Goal: Task Accomplishment & Management: Complete application form

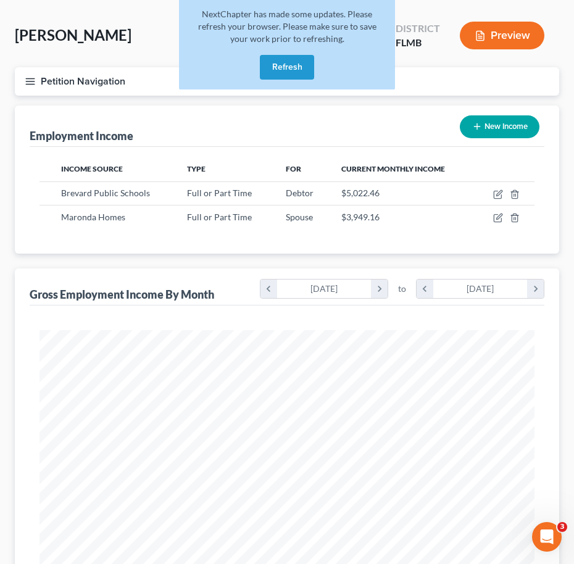
scroll to position [247, 519]
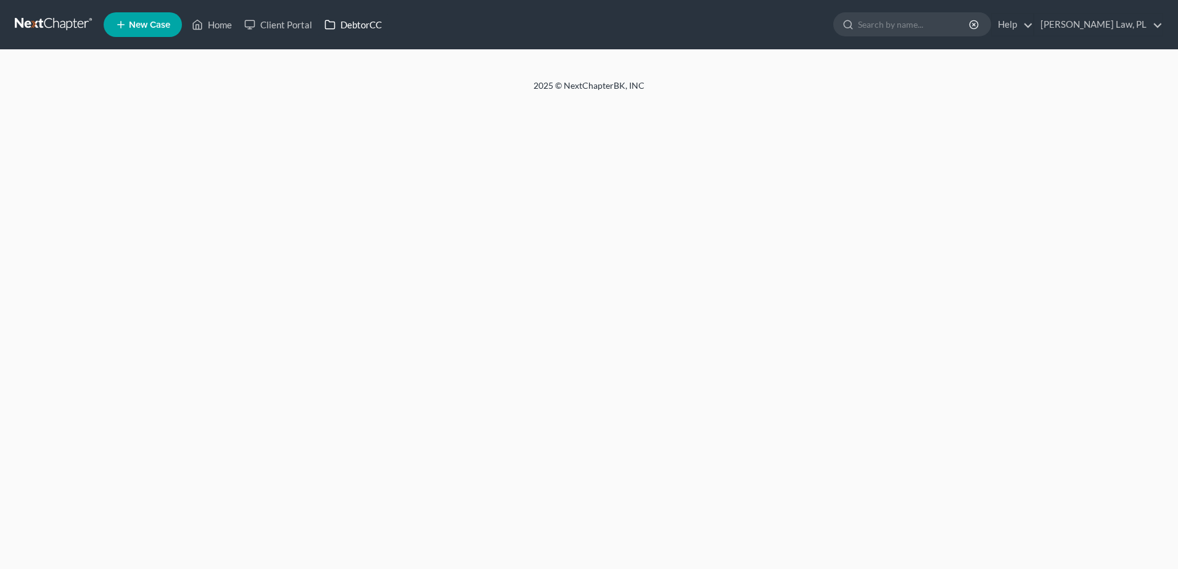
click at [335, 28] on icon at bounding box center [330, 24] width 9 height 9
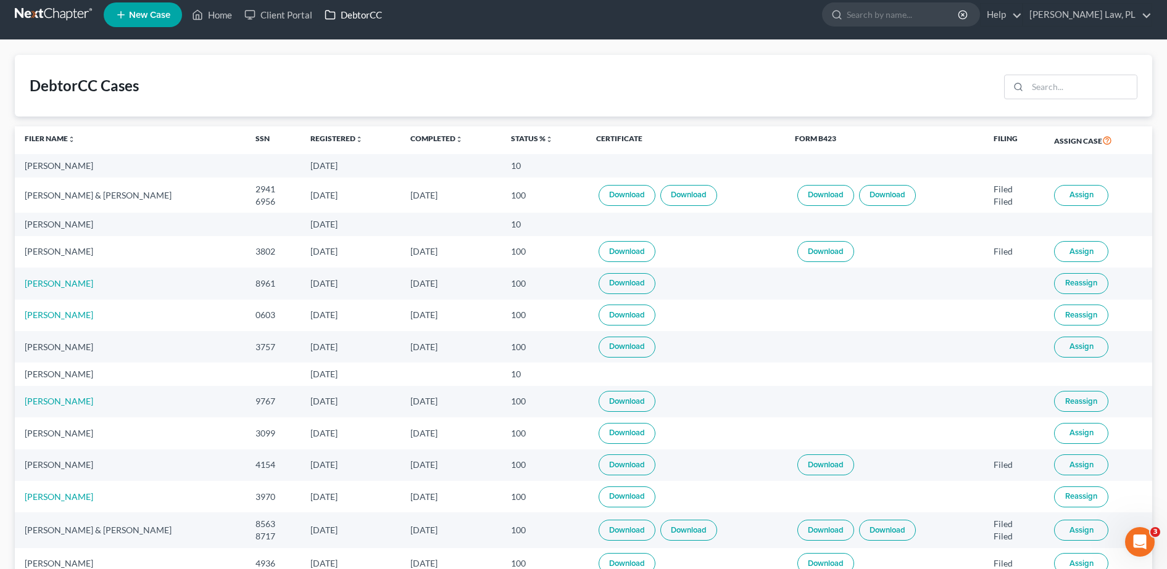
scroll to position [12, 0]
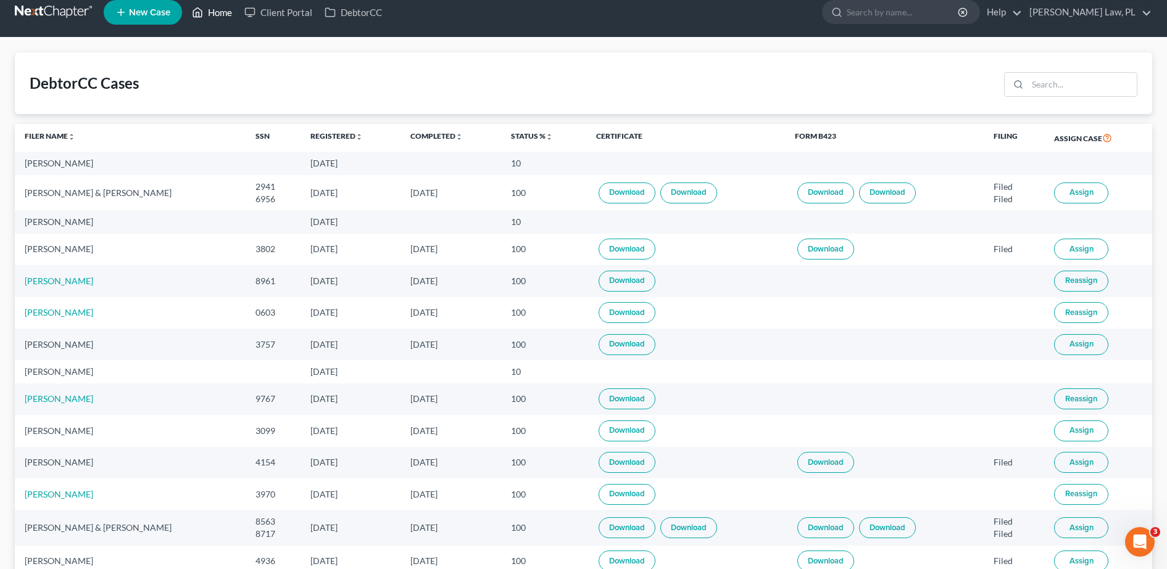
drag, startPoint x: 294, startPoint y: 205, endPoint x: 198, endPoint y: 16, distance: 211.9
click at [198, 16] on icon at bounding box center [197, 12] width 11 height 15
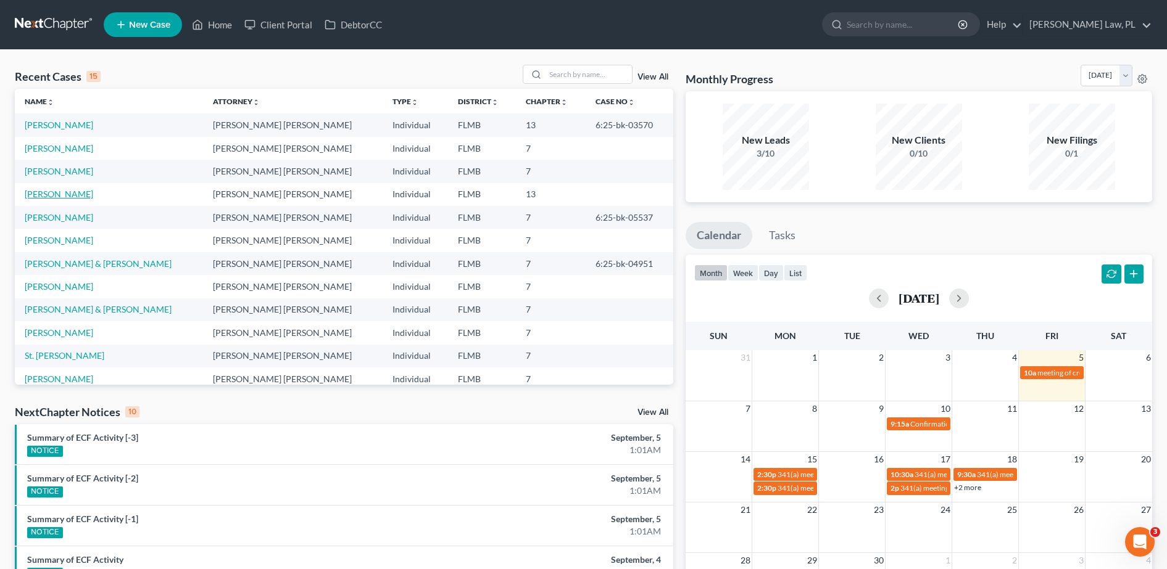
click at [60, 192] on link "[PERSON_NAME]" at bounding box center [59, 194] width 68 height 10
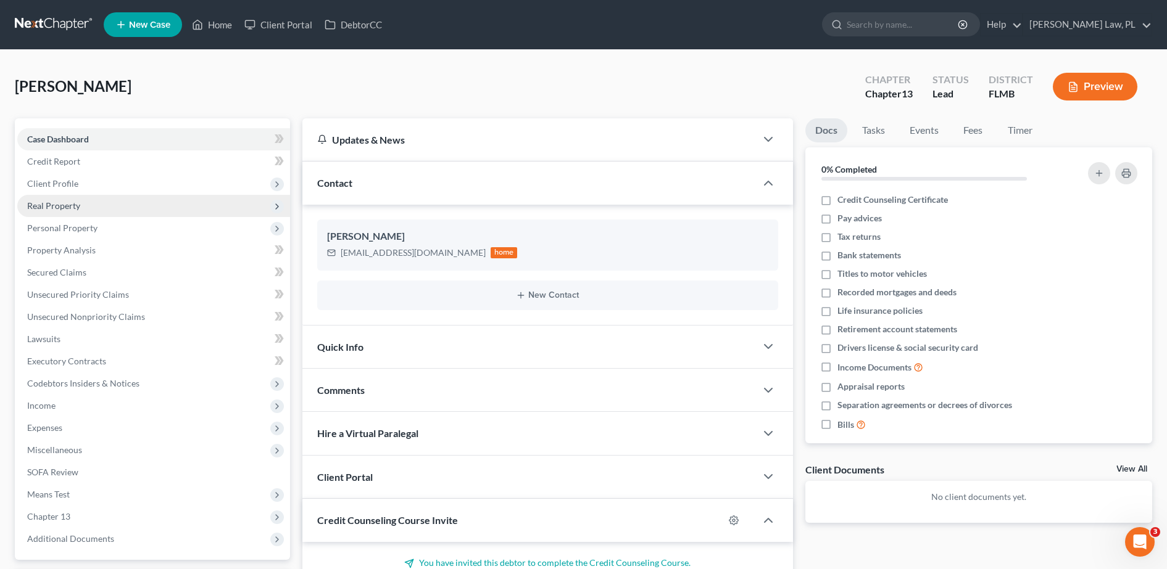
click at [94, 202] on span "Real Property" at bounding box center [153, 206] width 273 height 22
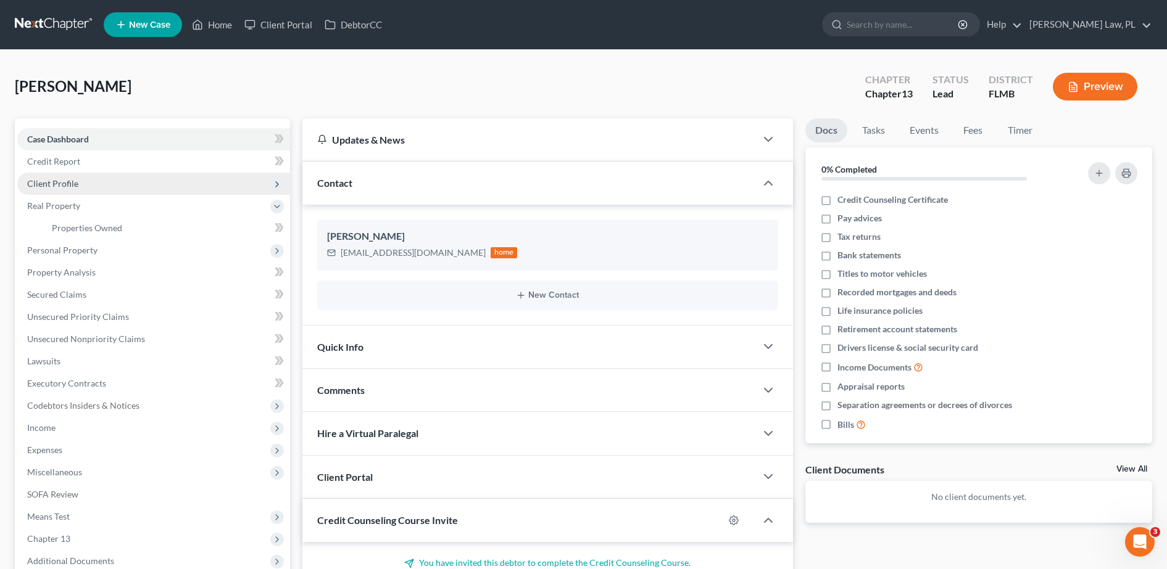
click at [96, 183] on span "Client Profile" at bounding box center [153, 184] width 273 height 22
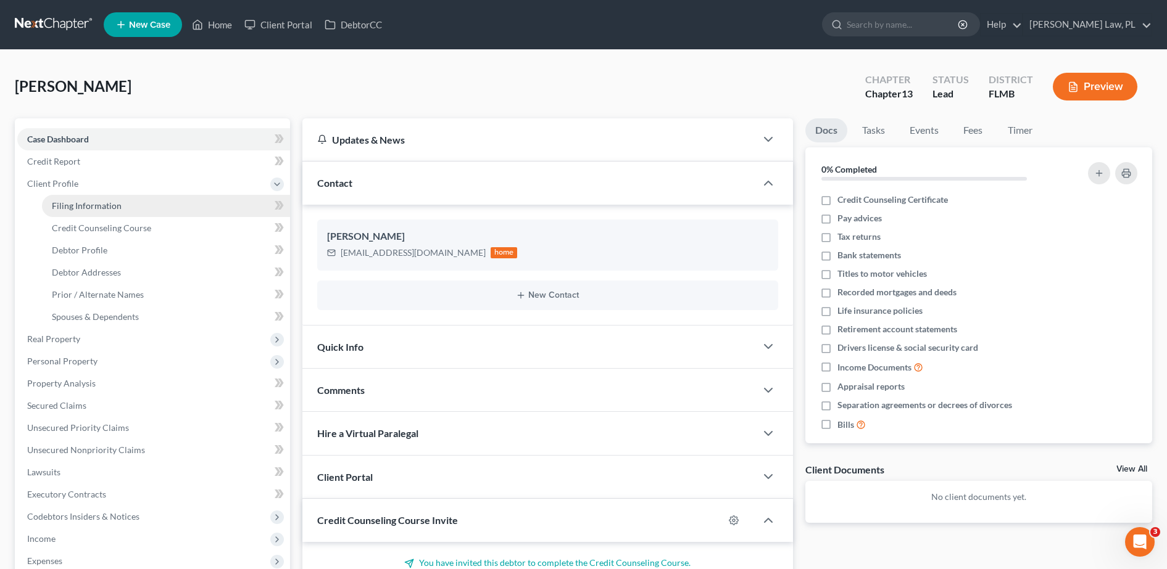
click at [104, 198] on link "Filing Information" at bounding box center [166, 206] width 248 height 22
select select "1"
select select "0"
select select "3"
select select "9"
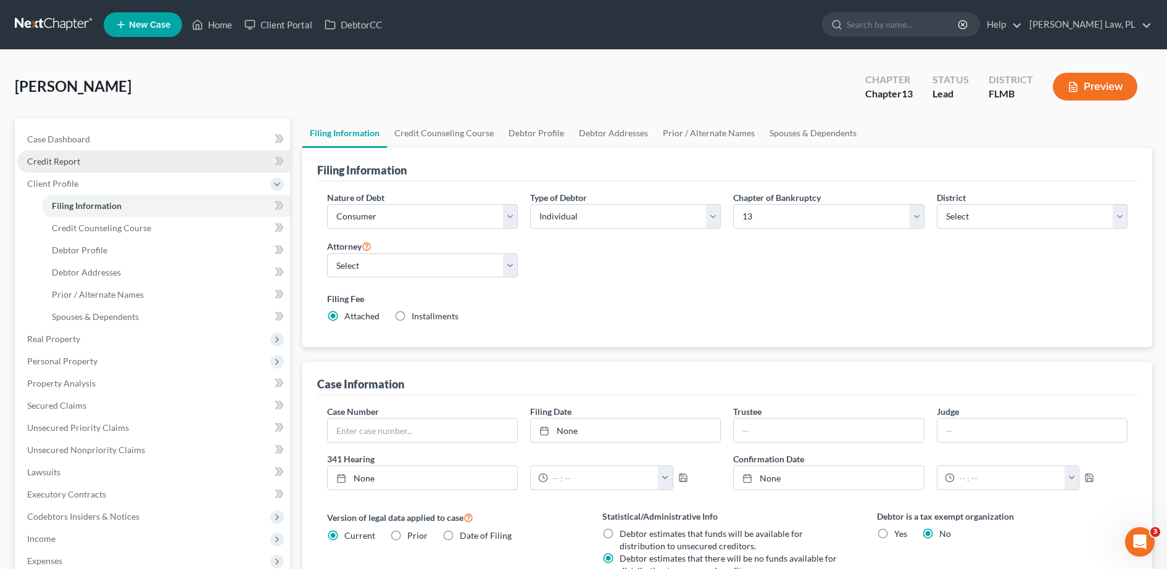
click at [106, 161] on link "Credit Report" at bounding box center [153, 162] width 273 height 22
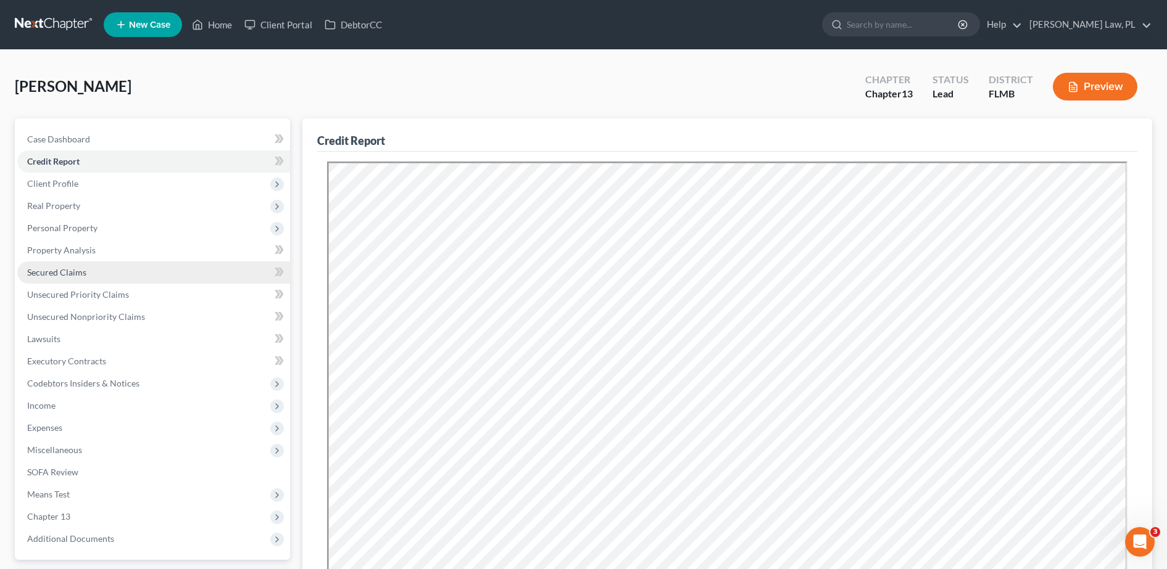
click at [125, 270] on link "Secured Claims" at bounding box center [153, 273] width 273 height 22
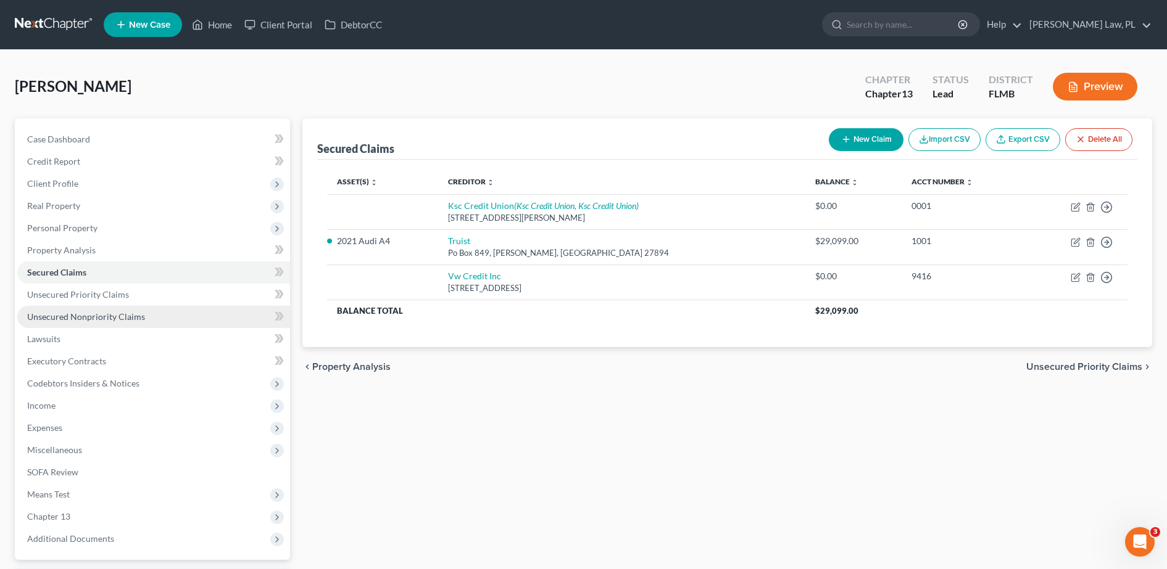
click at [120, 315] on span "Unsecured Nonpriority Claims" at bounding box center [86, 317] width 118 height 10
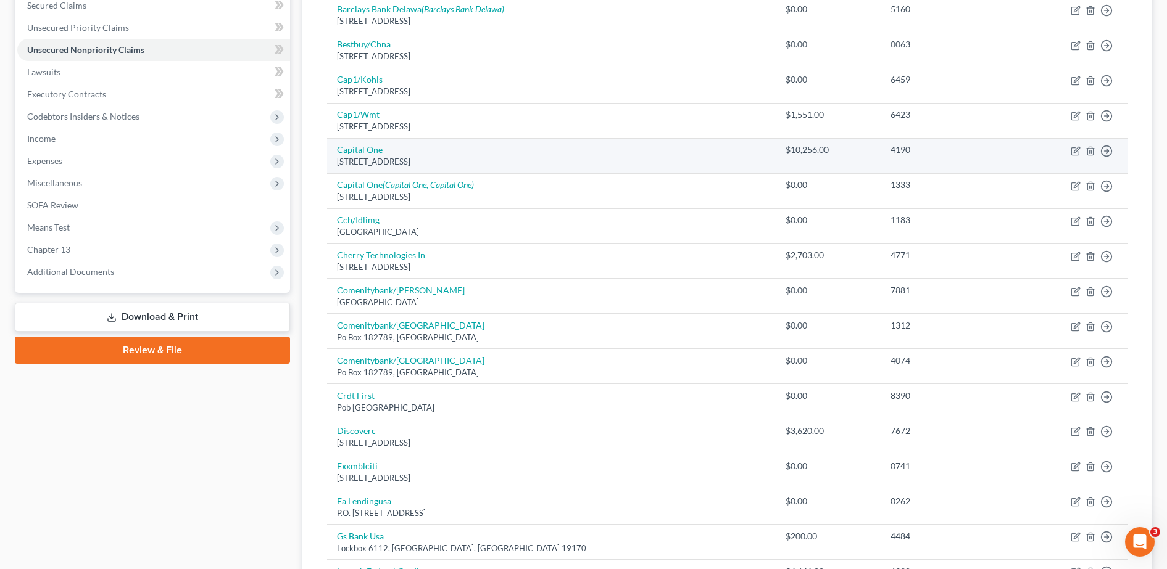
scroll to position [268, 0]
